Goal: Transaction & Acquisition: Book appointment/travel/reservation

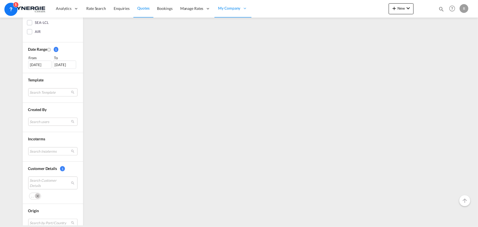
scroll to position [149, 0]
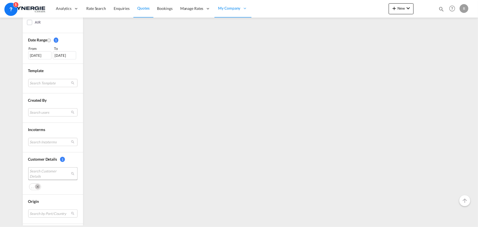
click at [45, 174] on span "Search Customer Details" at bounding box center [49, 174] width 38 height 10
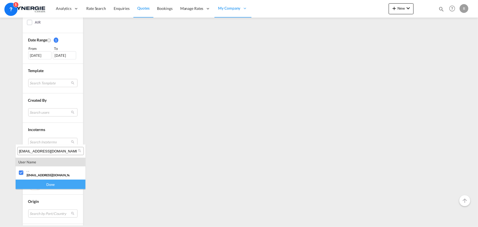
paste input "ap@universalmotors.ca"
type input "ap@universalmotors.ca"
click at [19, 173] on div at bounding box center [21, 172] width 5 height 5
click at [41, 186] on div "Done" at bounding box center [51, 185] width 70 height 10
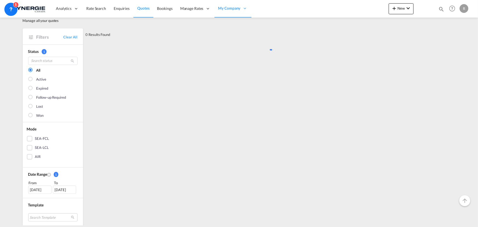
scroll to position [0, 0]
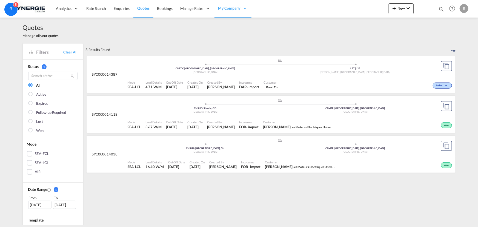
click at [299, 158] on div "Customer Sofia Papafotiou Les Moteurs Electriques Universal" at bounding box center [301, 165] width 76 height 14
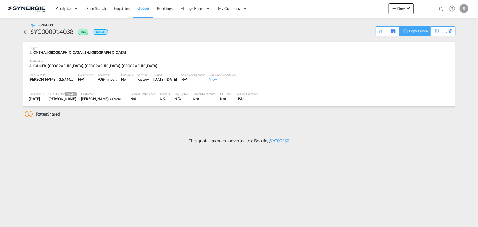
click at [424, 33] on div "Copy Quote" at bounding box center [418, 31] width 19 height 9
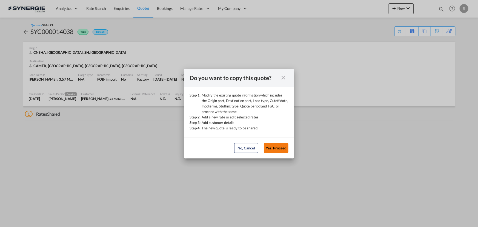
click at [277, 150] on button "Yes, Proceed" at bounding box center [276, 148] width 25 height 10
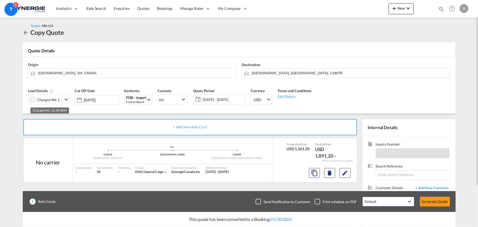
click at [59, 99] on div "Charged Wt: 16.40 W/M" at bounding box center [50, 100] width 26 height 8
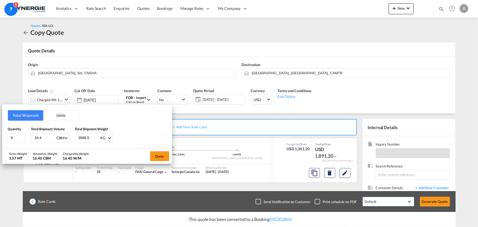
click at [301, 75] on div "Total Shipment Units Quantity 9 Total Shipment Volume 16.4 CBM CBM CFT Total Sh…" at bounding box center [239, 113] width 478 height 227
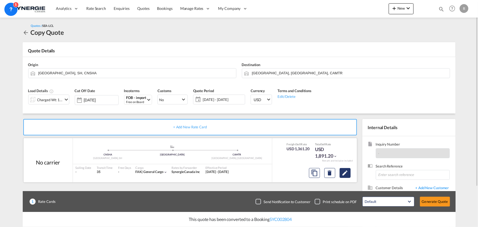
click at [343, 174] on md-icon "Edit" at bounding box center [345, 173] width 7 height 7
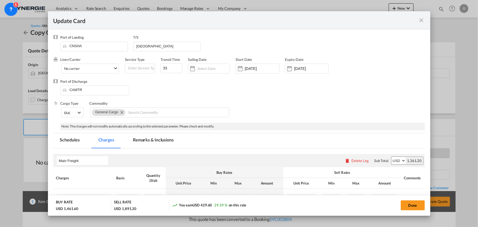
select select "per_w/m"
select select "per_hbl"
select select "flat"
select select "per_bl"
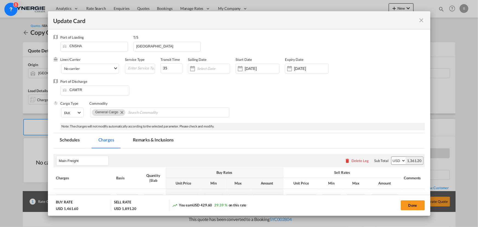
select select "per_bl"
select select "per_shipment"
click at [158, 143] on md-tab-item "Remarks & Inclusions" at bounding box center [153, 140] width 54 height 15
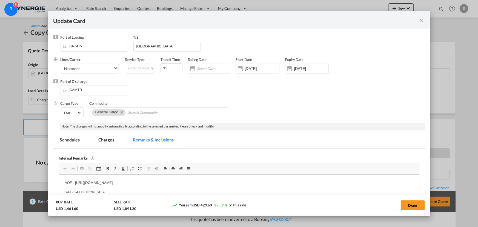
scroll to position [50, 0]
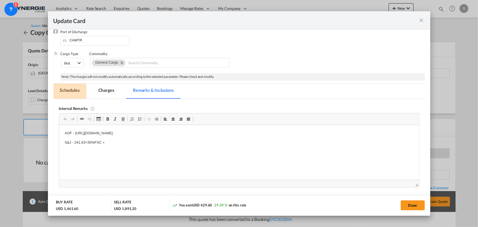
click at [70, 93] on md-tab-item "Schedules" at bounding box center [69, 91] width 33 height 15
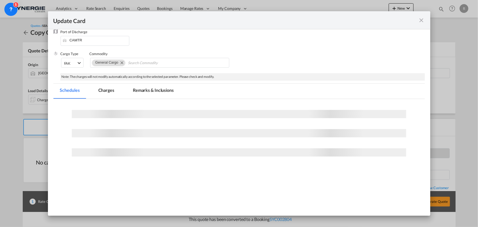
scroll to position [60, 0]
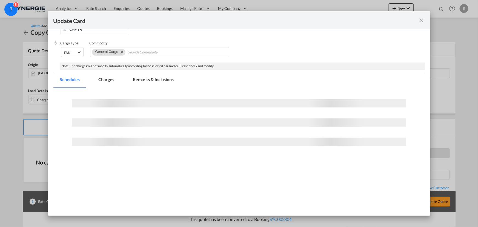
click at [107, 82] on md-tab-item "Charges" at bounding box center [106, 80] width 29 height 15
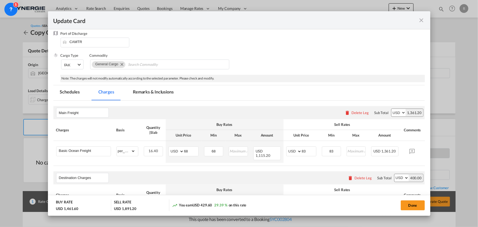
scroll to position [35, 0]
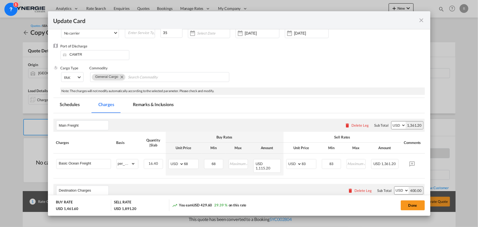
click at [162, 103] on md-tab-item "Remarks & Inclusions" at bounding box center [153, 105] width 54 height 15
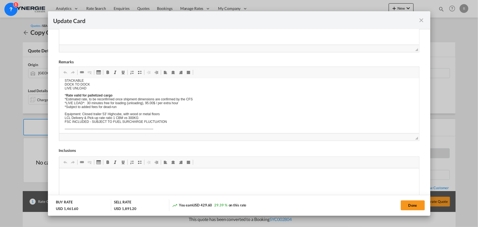
scroll to position [0, 0]
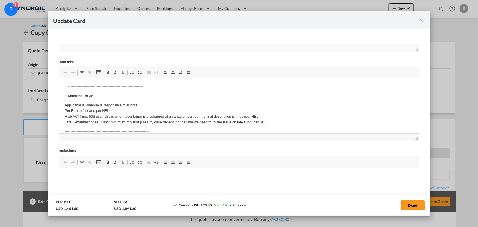
drag, startPoint x: 88, startPoint y: 111, endPoint x: 99, endPoint y: 111, distance: 10.4
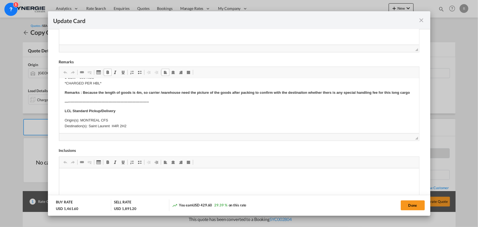
scroll to position [100, 0]
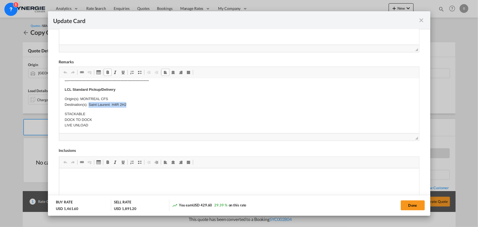
drag, startPoint x: 88, startPoint y: 109, endPoint x: 133, endPoint y: 111, distance: 44.5
click at [133, 107] on p "Origin(s): MONTREAL CFS Destination(s): Saint Laurent H4R 2H2" at bounding box center [238, 102] width 349 height 12
copy p "Saint Laurent H4R 2H2"
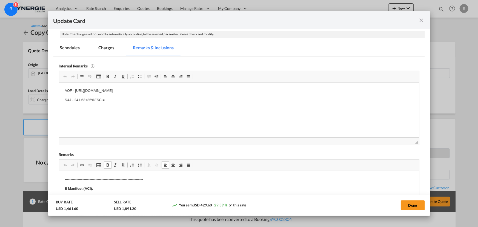
scroll to position [85, 0]
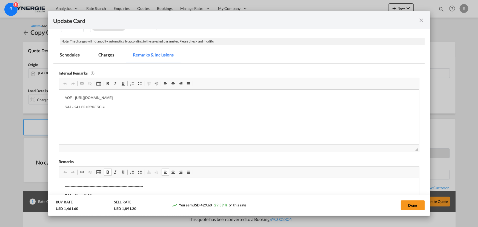
click at [108, 54] on md-tab-item "Charges" at bounding box center [106, 55] width 29 height 15
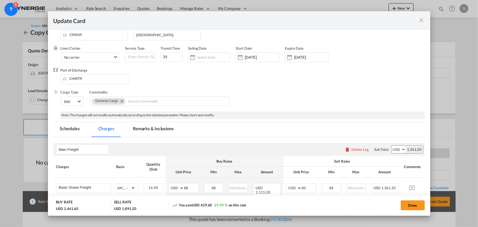
scroll to position [0, 0]
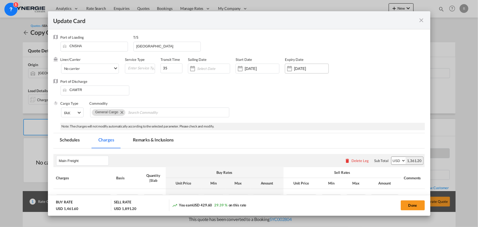
click at [309, 67] on input "31 Aug 2025" at bounding box center [311, 68] width 35 height 4
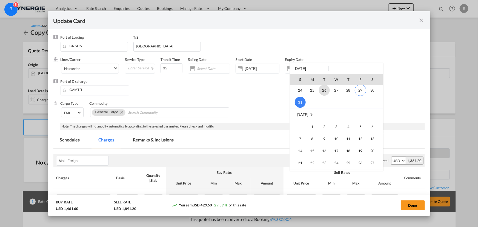
scroll to position [50, 0]
click at [296, 150] on span "14" at bounding box center [300, 150] width 11 height 11
type input "[DATE]"
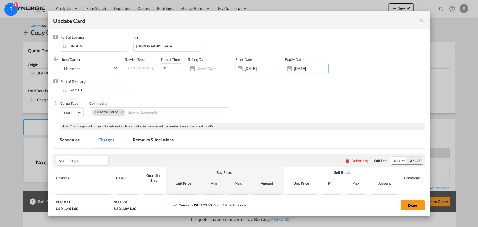
click at [268, 69] on input "13 Aug 2025" at bounding box center [262, 68] width 35 height 4
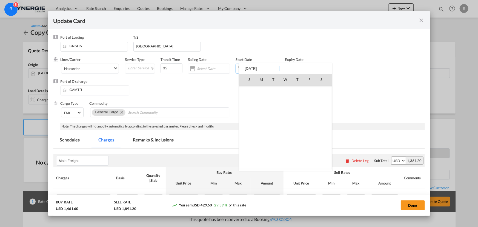
scroll to position [126928, 0]
drag, startPoint x: 268, startPoint y: 68, endPoint x: 241, endPoint y: 67, distance: 27.5
click at [241, 67] on div "S M T W T F S May 2025 1 2 3 4 5 6 7 8 9 10 11 12 13 14 15 16 17 18 19 20 21 22…" at bounding box center [286, 117] width 94 height 108
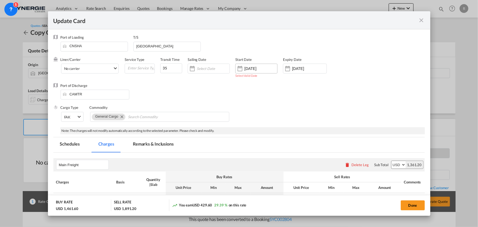
click at [270, 69] on input "13 Aug 202" at bounding box center [261, 68] width 33 height 4
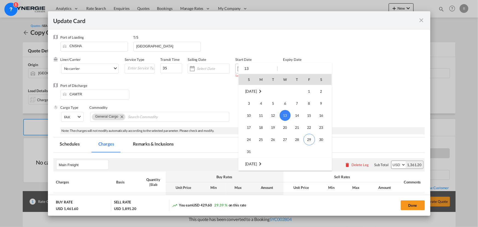
type input "1"
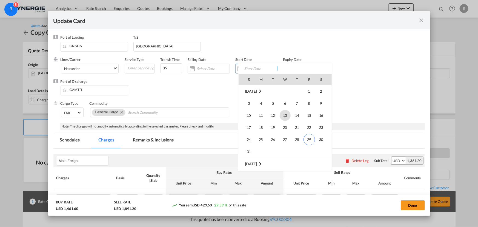
click at [202, 93] on div at bounding box center [239, 113] width 478 height 227
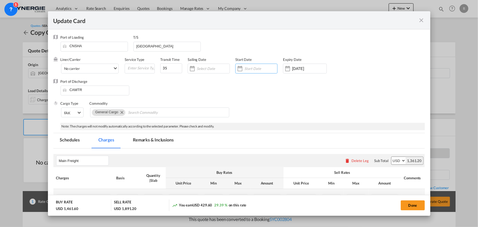
scroll to position [25, 0]
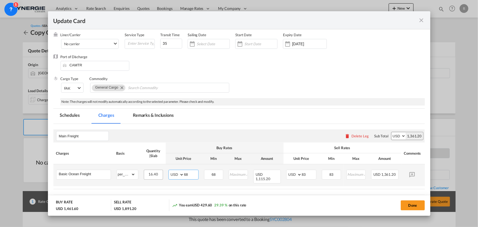
drag, startPoint x: 193, startPoint y: 172, endPoint x: 162, endPoint y: 170, distance: 31.3
click at [165, 172] on tr "Basic Ocean Freight Please Enter Already Exists gross_weight volumetric_weight …" at bounding box center [247, 175] width 388 height 22
type input "80"
drag, startPoint x: 219, startPoint y: 174, endPoint x: 199, endPoint y: 172, distance: 19.8
click at [199, 172] on tr "Basic Ocean Freight Please Enter Already Exists gross_weight volumetric_weight …" at bounding box center [247, 175] width 388 height 22
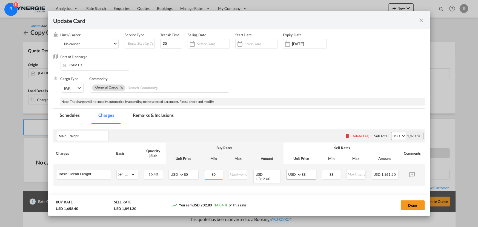
type input "80"
drag, startPoint x: 310, startPoint y: 172, endPoint x: 279, endPoint y: 169, distance: 30.8
click at [279, 169] on tr "Basic Ocean Freight Please Enter Already Exists gross_weight volumetric_weight …" at bounding box center [247, 175] width 388 height 22
type input "95"
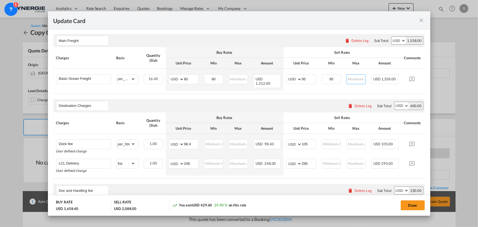
scroll to position [124, 0]
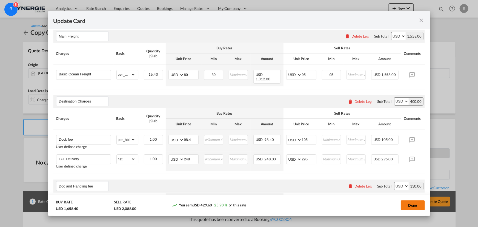
click at [405, 203] on button "Done" at bounding box center [413, 205] width 24 height 10
type input "[DATE]"
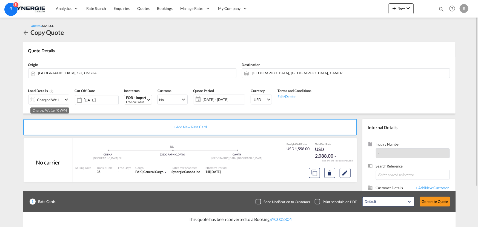
click at [53, 99] on div "Charged Wt: 16.40 W/M" at bounding box center [50, 100] width 26 height 8
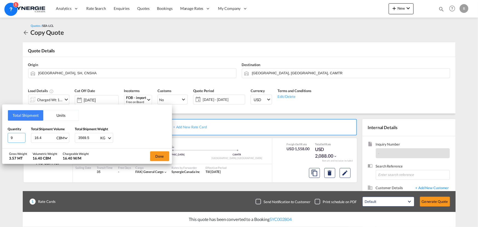
drag, startPoint x: 17, startPoint y: 137, endPoint x: 3, endPoint y: 135, distance: 14.1
click at [3, 136] on div "Total Shipment Units Quantity 9 Total Shipment Volume 16.4 CBM CBM CFT Total Sh…" at bounding box center [87, 126] width 170 height 44
type input "13"
drag, startPoint x: 44, startPoint y: 136, endPoint x: 19, endPoint y: 133, distance: 24.6
click at [19, 133] on div "Quantity 13 Total Shipment Volume 16.4 CBM CBM CFT Total Shipment Weight 3569.5…" at bounding box center [87, 134] width 159 height 16
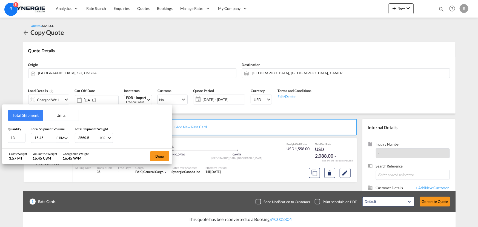
type input "16.45"
type input "6870"
click at [164, 159] on button "Done" at bounding box center [159, 156] width 19 height 10
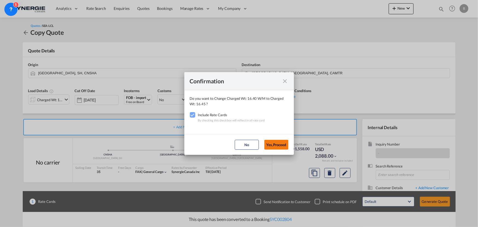
click at [274, 145] on button "Yes,Proceed" at bounding box center [277, 145] width 24 height 10
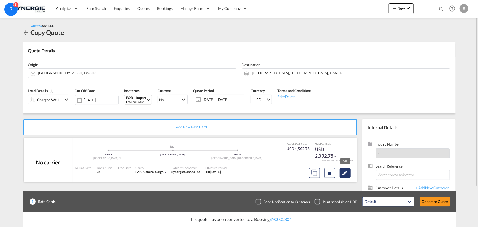
click at [346, 175] on md-icon "Edit" at bounding box center [345, 173] width 7 height 7
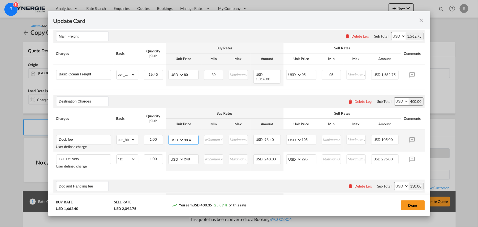
drag, startPoint x: 195, startPoint y: 138, endPoint x: 181, endPoint y: 133, distance: 14.9
click at [181, 135] on md-input-container "AED AFN ALL AMD ANG AOA ARS AUD AWG AZN BAM BBD BDT BGN BHD BIF BMD BND BOB BRL…" at bounding box center [184, 140] width 30 height 10
type input "103"
drag, startPoint x: 307, startPoint y: 138, endPoint x: 291, endPoint y: 131, distance: 17.9
click at [291, 135] on md-input-container "AED AFN ALL AMD ANG AOA ARS AUD AWG AZN BAM BBD BDT BGN BHD BIF BMD BND BOB BRL…" at bounding box center [302, 140] width 30 height 10
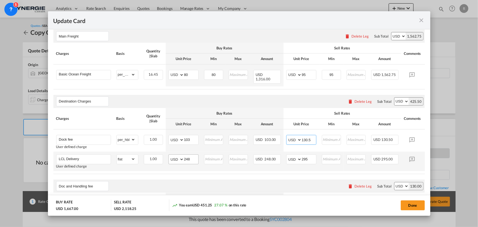
type input "130.5"
drag, startPoint x: 195, startPoint y: 158, endPoint x: 178, endPoint y: 154, distance: 17.9
click at [178, 154] on md-input-container "AED AFN ALL AMD ANG AOA ARS AUD AWG AZN BAM BBD BDT BGN BHD BIF BMD BND BOB BRL…" at bounding box center [184, 159] width 30 height 10
type input "0"
drag, startPoint x: 285, startPoint y: 150, endPoint x: 267, endPoint y: 146, distance: 18.9
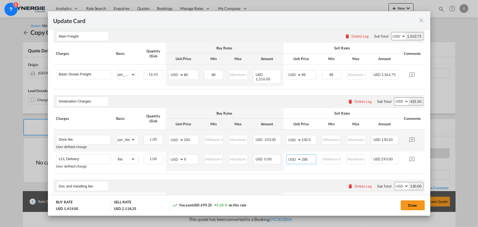
click at [267, 86] on tbody "Dock fee User defined charge Please Enter Already Exists gross_weight volumetri…" at bounding box center [247, 75] width 388 height 22
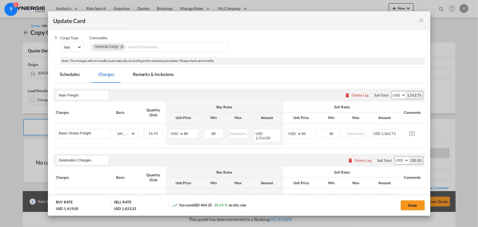
scroll to position [50, 0]
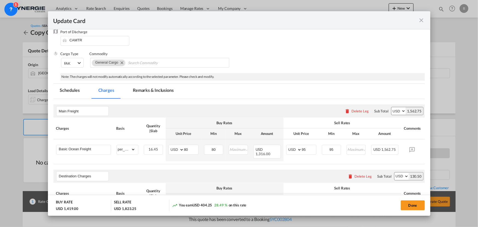
type input "0"
click at [152, 89] on md-tab-item "Remarks & Inclusions" at bounding box center [153, 91] width 54 height 15
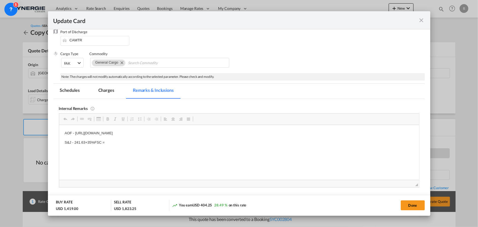
scroll to position [0, 0]
drag, startPoint x: 62, startPoint y: 132, endPoint x: 119, endPoint y: 142, distance: 58.1
click at [300, 136] on html "SYnergie consol or coloader everok https://app.frontapp.com/open/msg_1hc61yof?k…" at bounding box center [239, 133] width 360 height 17
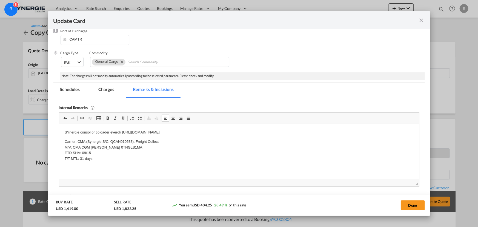
scroll to position [75, 0]
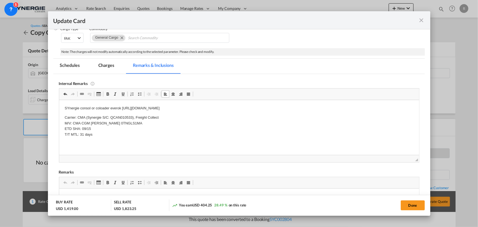
click at [106, 131] on p "Carrier: CMA (Synergie S/C: QCAN010533), Freight Collect M/V: CMA CGM ZINGARO 0…" at bounding box center [238, 126] width 349 height 23
click at [103, 134] on p "Carrier: CMA (Synergie S/C: QCAN010533), Freight Collect M/V: CMA CGM ZINGARO 0…" at bounding box center [238, 126] width 349 height 23
click at [108, 67] on md-tab-item "Charges" at bounding box center [106, 66] width 29 height 15
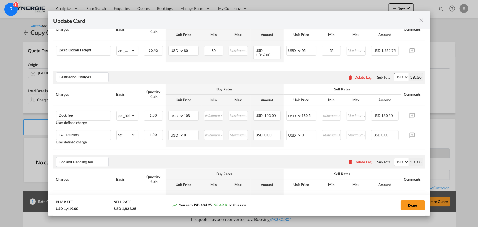
scroll to position [149, 0]
drag, startPoint x: 192, startPoint y: 133, endPoint x: 158, endPoint y: 127, distance: 34.8
click at [158, 127] on tr "LCL Delivery User defined charge Please Enter Already Exists gross_weight volum…" at bounding box center [247, 136] width 388 height 19
type input "298"
drag, startPoint x: 313, startPoint y: 130, endPoint x: 292, endPoint y: 130, distance: 21.4
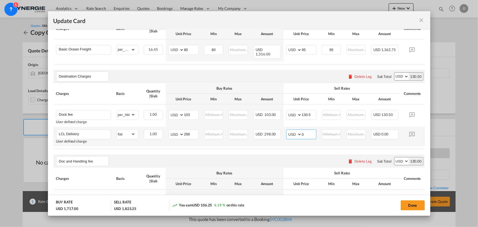
click at [292, 130] on md-input-container "AED AFN ALL AMD ANG AOA ARS AUD AWG AZN BAM BBD BDT BGN BHD BIF BMD BND BOB BRL…" at bounding box center [302, 134] width 30 height 10
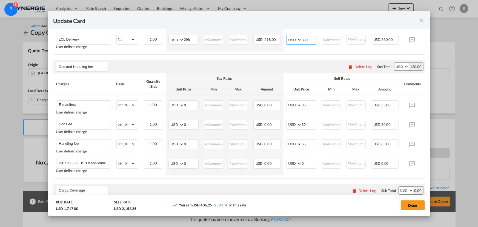
scroll to position [249, 0]
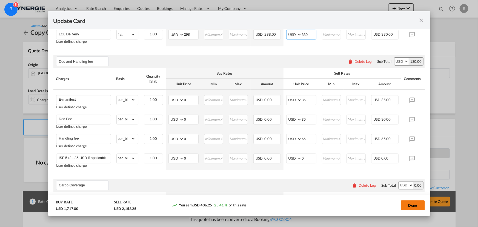
type input "330"
click at [409, 205] on button "Done" at bounding box center [413, 205] width 24 height 10
type input "[DATE]"
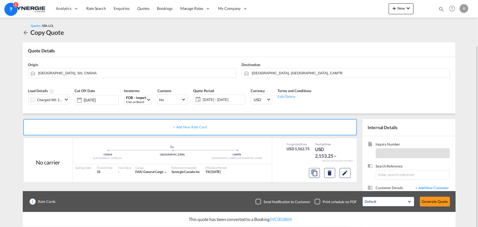
scroll to position [49, 0]
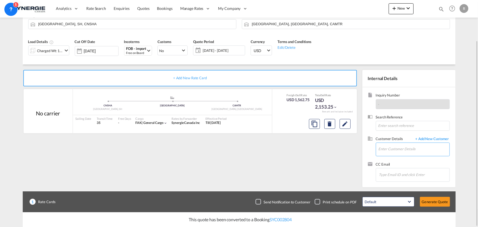
click at [392, 149] on input "Enter Customer Details" at bounding box center [414, 149] width 71 height 12
paste input "young@wnmotor.com"
click at [392, 148] on input "young@wnmotor.com" at bounding box center [414, 149] width 71 height 12
click at [429, 147] on input "wnmotor.com" at bounding box center [414, 149] width 71 height 12
drag, startPoint x: 428, startPoint y: 147, endPoint x: 345, endPoint y: 141, distance: 83.8
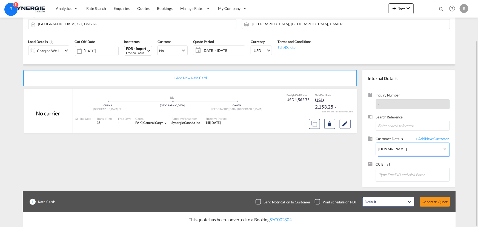
click at [345, 141] on div "+ Add New Rate Card No carrier added by you .a{fill:#aaa8ad;} .a{fill:#aaa8ad;}…" at bounding box center [239, 125] width 433 height 123
paste input "ap@universalmotors.ca"
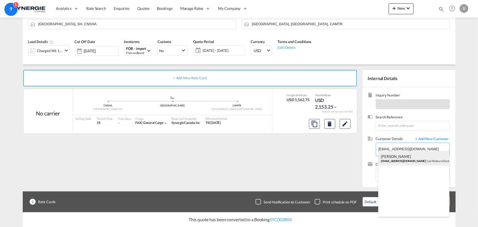
click at [401, 160] on div "Sofia Papafotiou ap@universalmotors.ca | Les Moteurs Electriques Universal" at bounding box center [414, 158] width 71 height 15
type input "Les Moteurs Electriques Universal, Sofia Papafotiou, ap@universalmotors.ca"
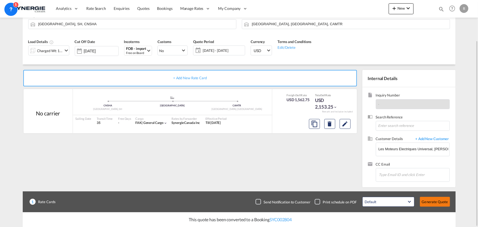
click at [425, 201] on button "Generate Quote" at bounding box center [435, 202] width 30 height 10
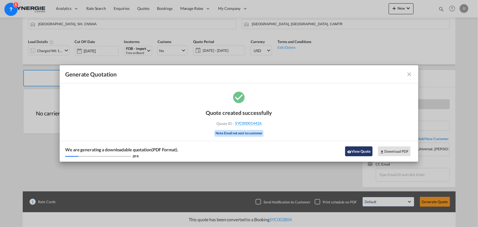
click at [354, 148] on button "View Quote" at bounding box center [358, 151] width 27 height 10
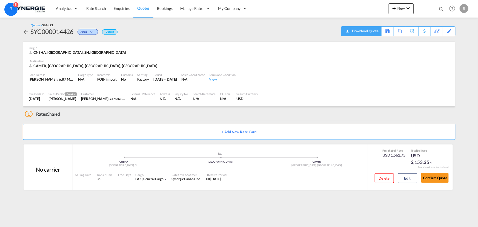
click at [371, 33] on div "Download Quote" at bounding box center [365, 31] width 28 height 9
click at [433, 181] on button "Confirm Quote" at bounding box center [435, 178] width 27 height 10
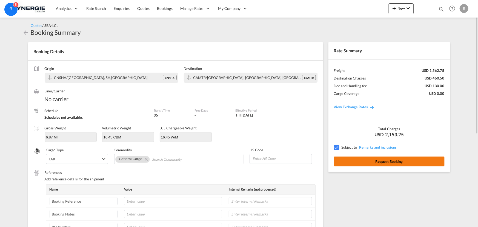
click at [388, 163] on button "Request Booking" at bounding box center [389, 162] width 111 height 10
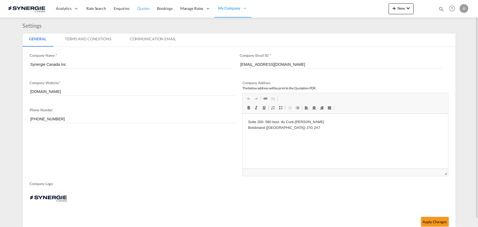
click at [146, 9] on span "Quotes" at bounding box center [143, 8] width 12 height 5
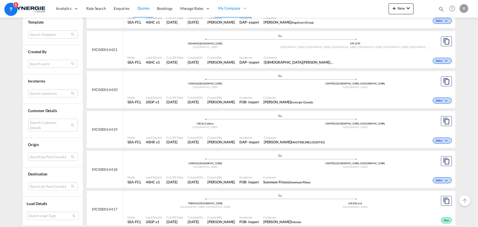
scroll to position [249, 0]
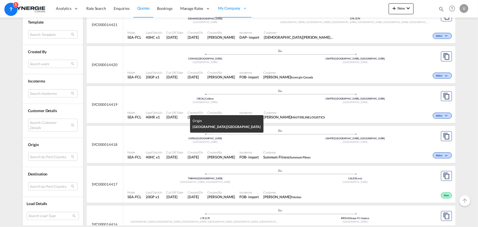
click at [211, 139] on span "CNTAO | Qingdao" at bounding box center [206, 138] width 34 height 3
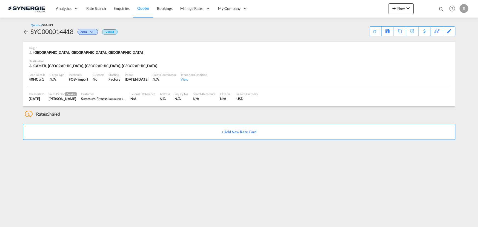
click at [270, 67] on div "CAMTR, Montreal, QC, Americas" at bounding box center [239, 65] width 421 height 5
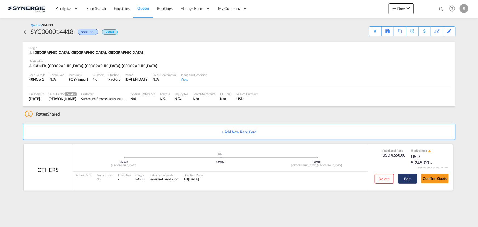
click at [409, 179] on button "Edit" at bounding box center [407, 179] width 19 height 10
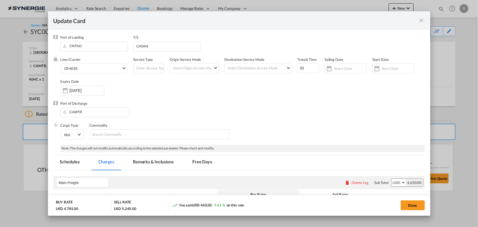
select select "per container"
select select "per B/L"
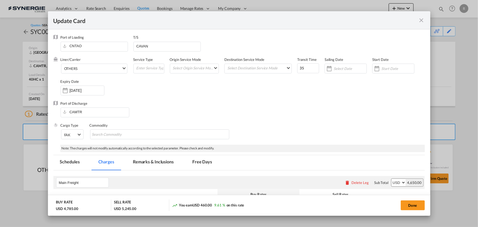
select select "per B/L"
select select "per shipment"
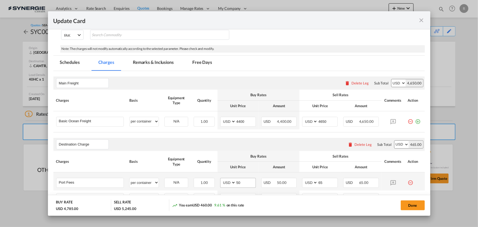
scroll to position [149, 0]
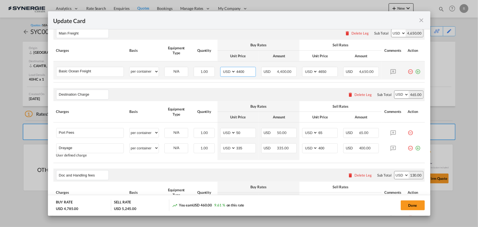
drag, startPoint x: 237, startPoint y: 71, endPoint x: 218, endPoint y: 68, distance: 19.2
click at [218, 68] on td "AED AFN ALL AMD ANG AOA ARS AUD AWG AZN BAM BBD BDT BGN BHD BIF BMD BND [PERSON…" at bounding box center [238, 70] width 41 height 18
type input "3936"
click at [412, 205] on button "Done" at bounding box center [413, 205] width 24 height 10
type input "[DATE]"
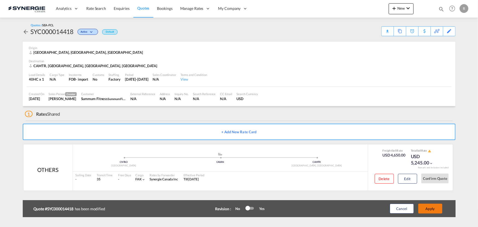
click at [433, 206] on button "Apply" at bounding box center [431, 209] width 24 height 10
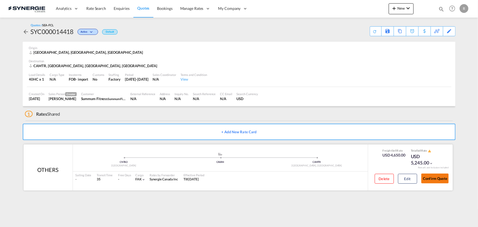
click at [433, 178] on button "Confirm Quote" at bounding box center [435, 179] width 27 height 10
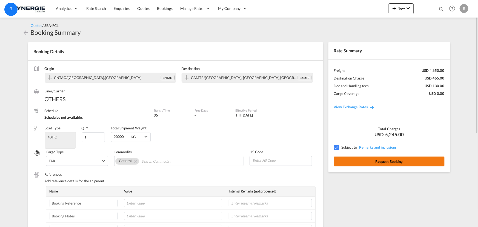
click at [397, 162] on button "Request Booking" at bounding box center [389, 162] width 111 height 10
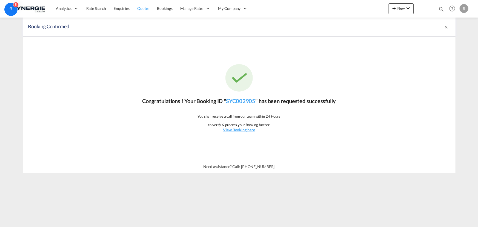
click at [140, 8] on span "Quotes" at bounding box center [143, 8] width 12 height 5
